Goal: Navigation & Orientation: Find specific page/section

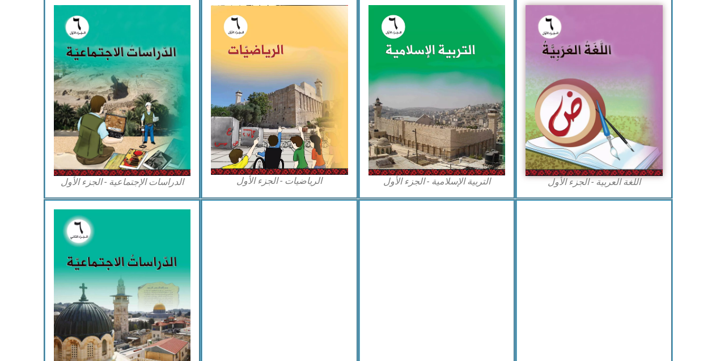
scroll to position [355, 0]
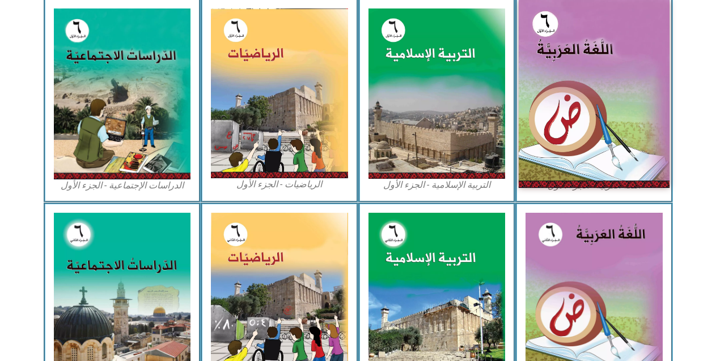
click at [610, 78] on img at bounding box center [593, 94] width 151 height 188
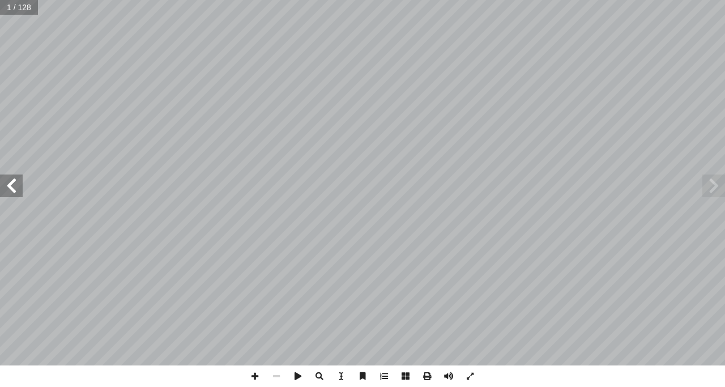
click at [714, 188] on span at bounding box center [713, 185] width 23 height 23
click at [2, 174] on span at bounding box center [11, 185] width 23 height 23
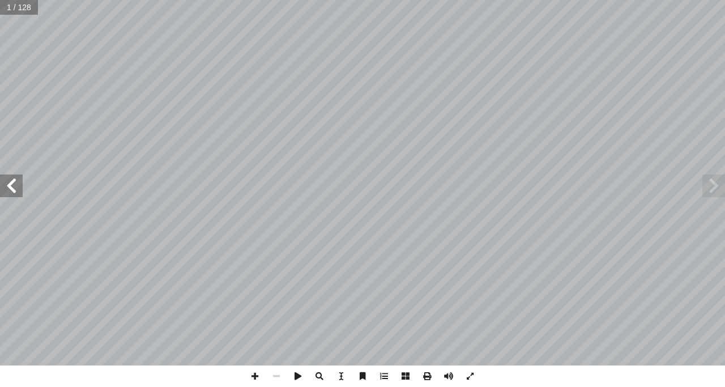
click at [2, 174] on span at bounding box center [11, 185] width 23 height 23
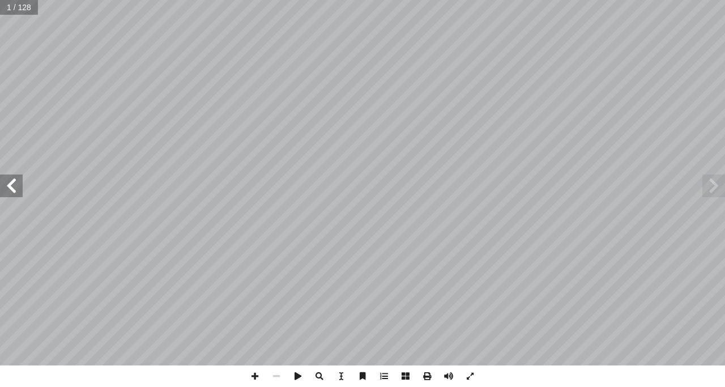
click at [2, 174] on span at bounding box center [11, 185] width 23 height 23
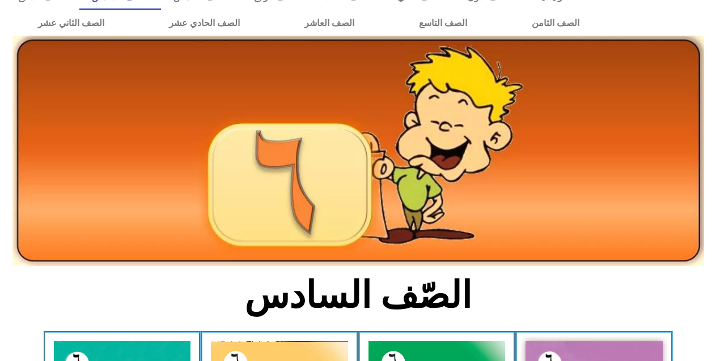
scroll to position [23, 0]
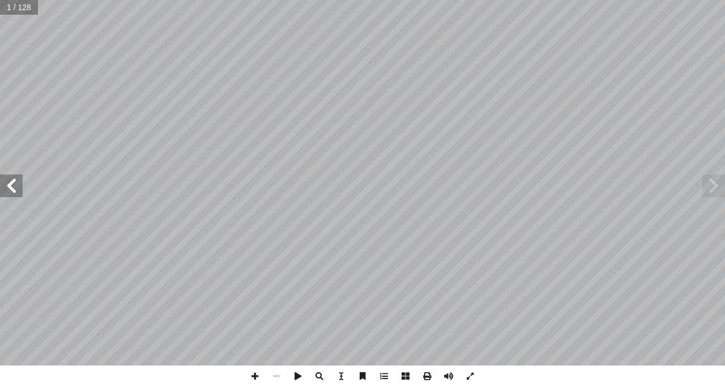
click at [11, 193] on span at bounding box center [11, 185] width 23 height 23
click at [10, 183] on span at bounding box center [11, 185] width 23 height 23
click at [10, 184] on span at bounding box center [11, 185] width 23 height 23
click at [11, 181] on span at bounding box center [11, 185] width 23 height 23
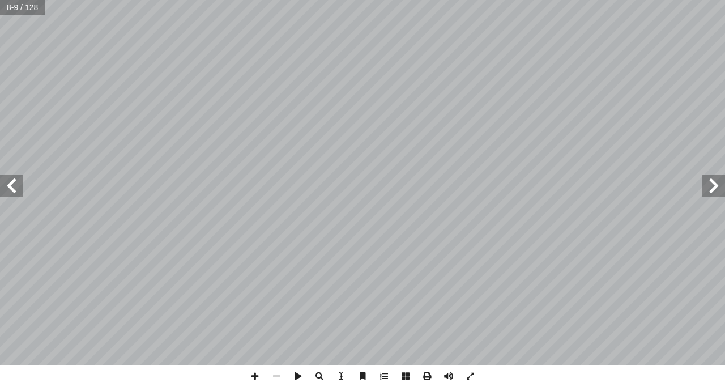
click at [11, 180] on span at bounding box center [11, 185] width 23 height 23
click at [12, 179] on span at bounding box center [11, 185] width 23 height 23
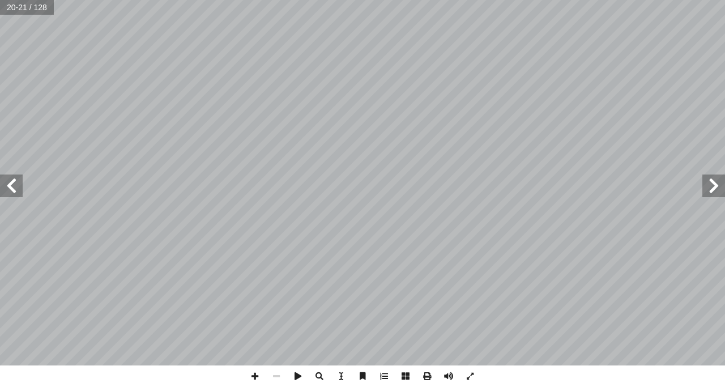
click at [11, 178] on span at bounding box center [11, 185] width 23 height 23
click at [10, 178] on span at bounding box center [11, 185] width 23 height 23
click at [9, 176] on span at bounding box center [11, 185] width 23 height 23
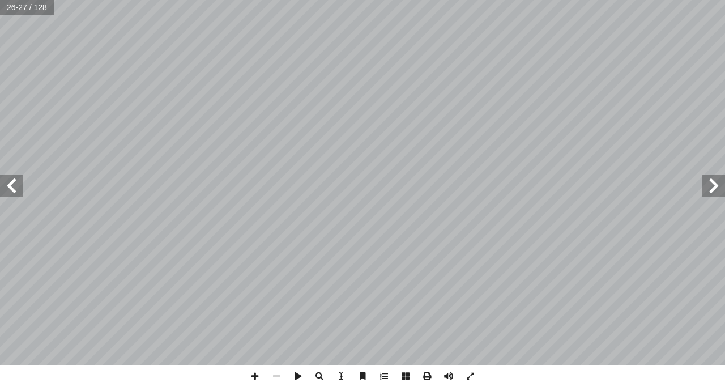
click at [9, 176] on span at bounding box center [11, 185] width 23 height 23
click at [9, 178] on span at bounding box center [11, 185] width 23 height 23
click at [716, 196] on span at bounding box center [713, 185] width 23 height 23
click at [715, 196] on span at bounding box center [713, 185] width 23 height 23
click at [12, 187] on span at bounding box center [11, 185] width 23 height 23
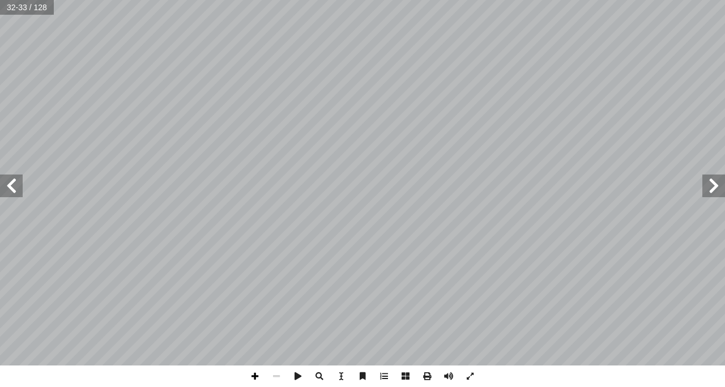
click at [254, 374] on span at bounding box center [255, 376] width 22 height 22
click at [334, 103] on html "الصفحة الرئيسية الصف الأول الصف الثاني الصف الثالث الصف الرابع الصف الخامس الصف…" at bounding box center [362, 51] width 725 height 103
